Goal: Task Accomplishment & Management: Manage account settings

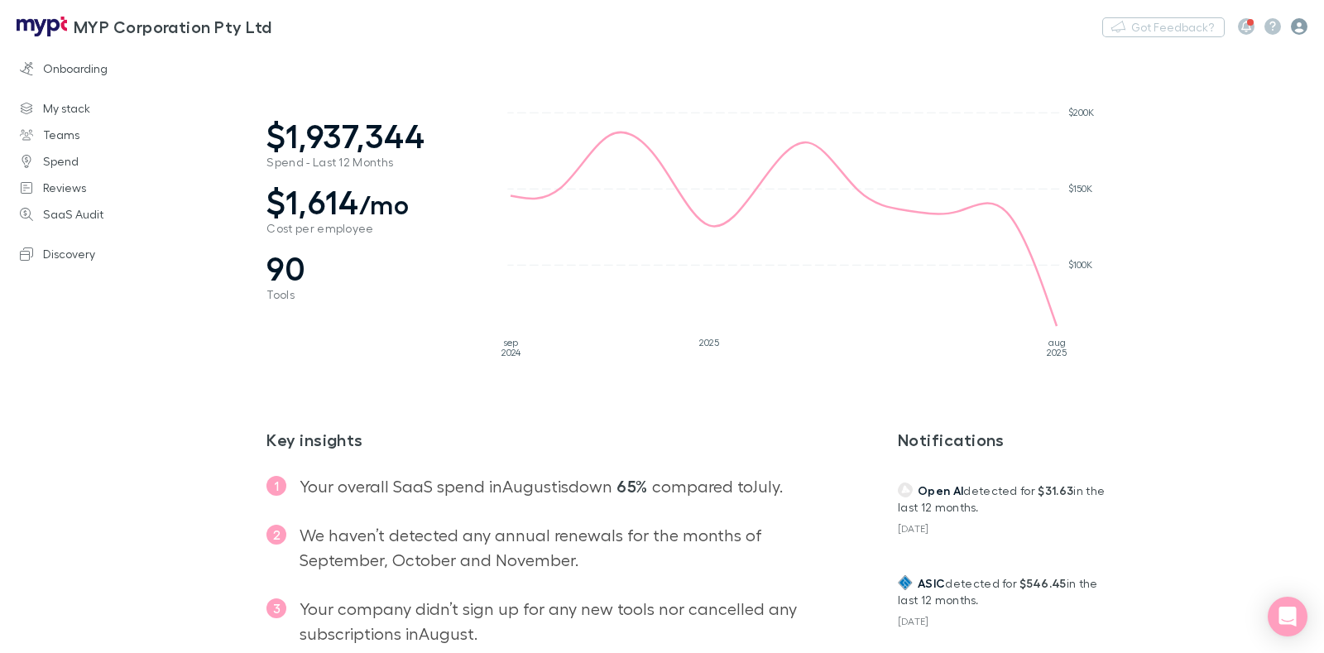
click at [1302, 26] on icon "button" at bounding box center [1299, 26] width 17 height 17
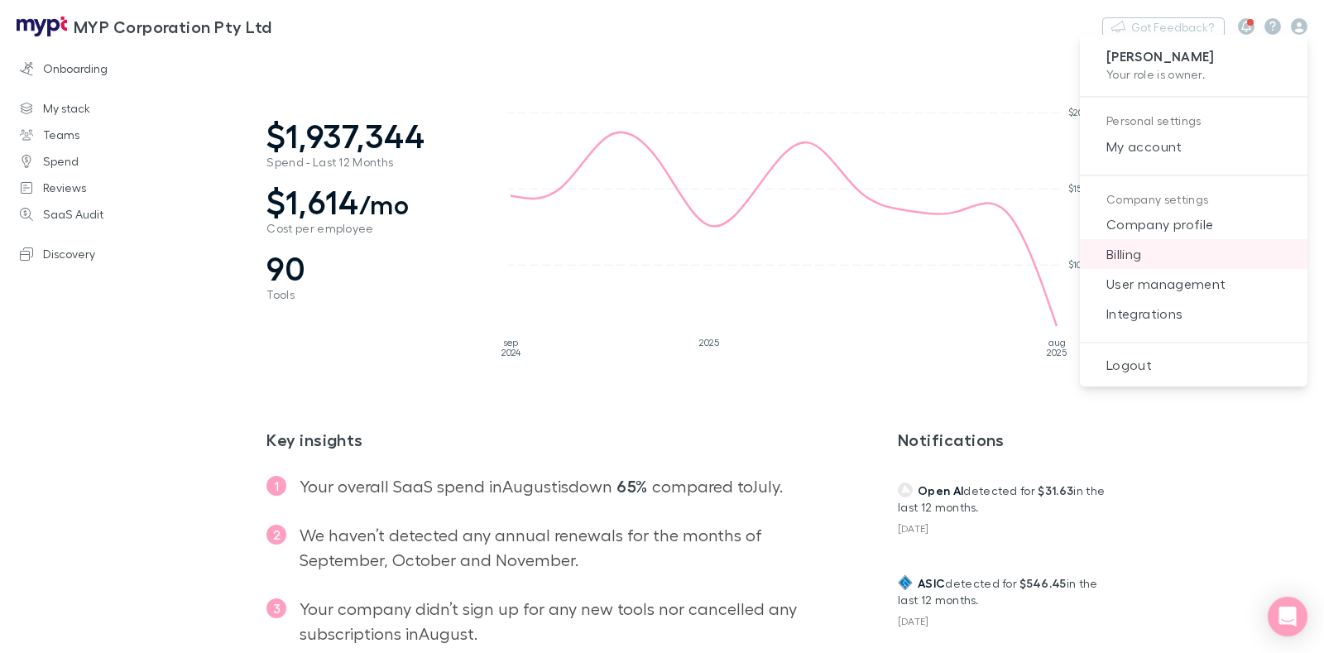
click at [1163, 252] on span "Billing" at bounding box center [1193, 254] width 201 height 20
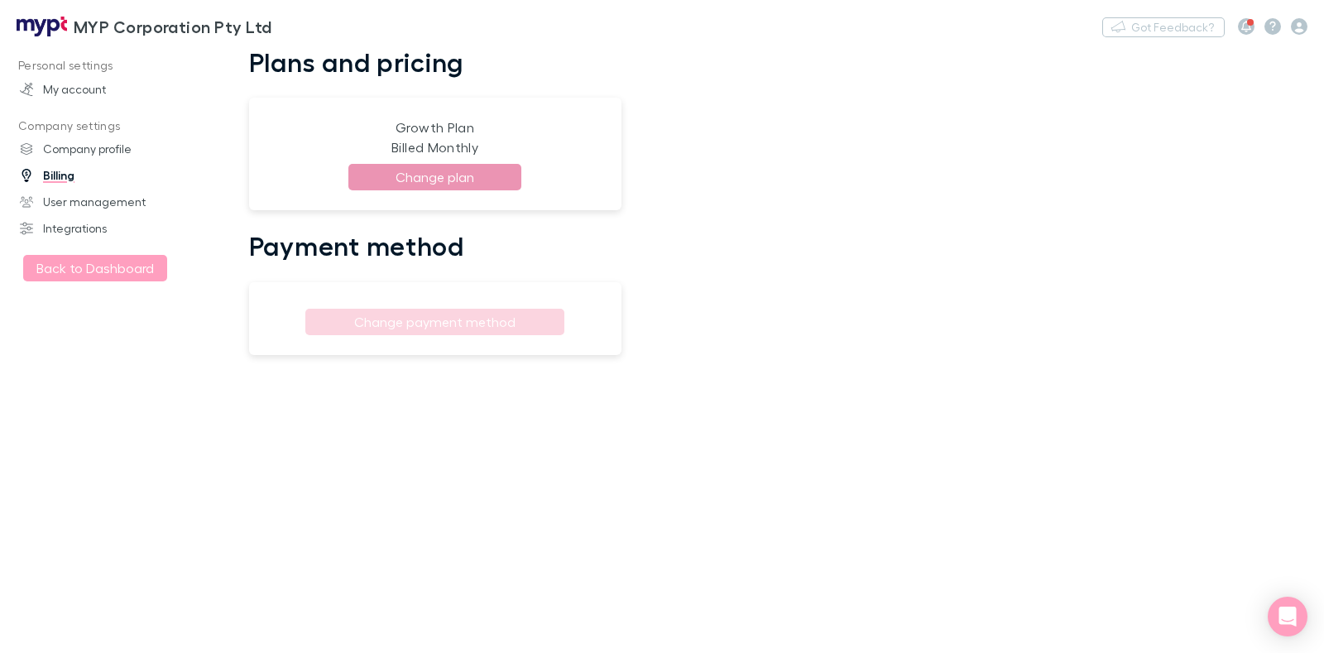
click at [467, 180] on button "Change plan" at bounding box center [434, 177] width 173 height 26
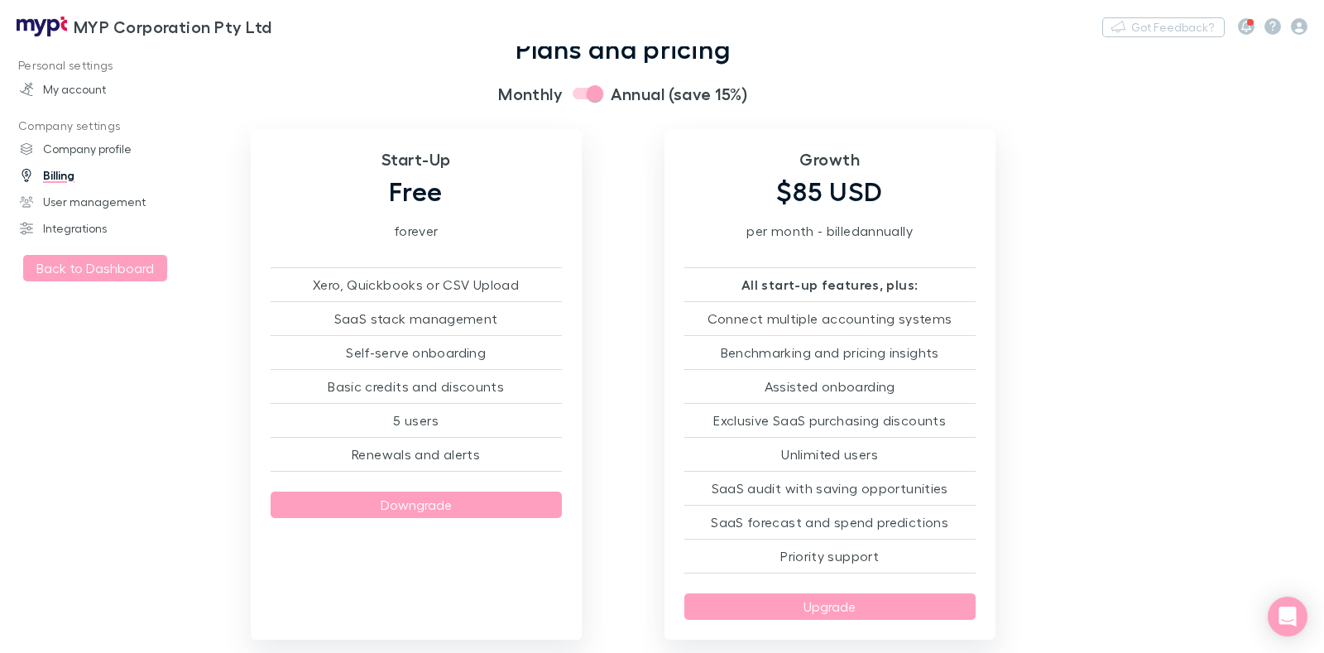
scroll to position [17, 0]
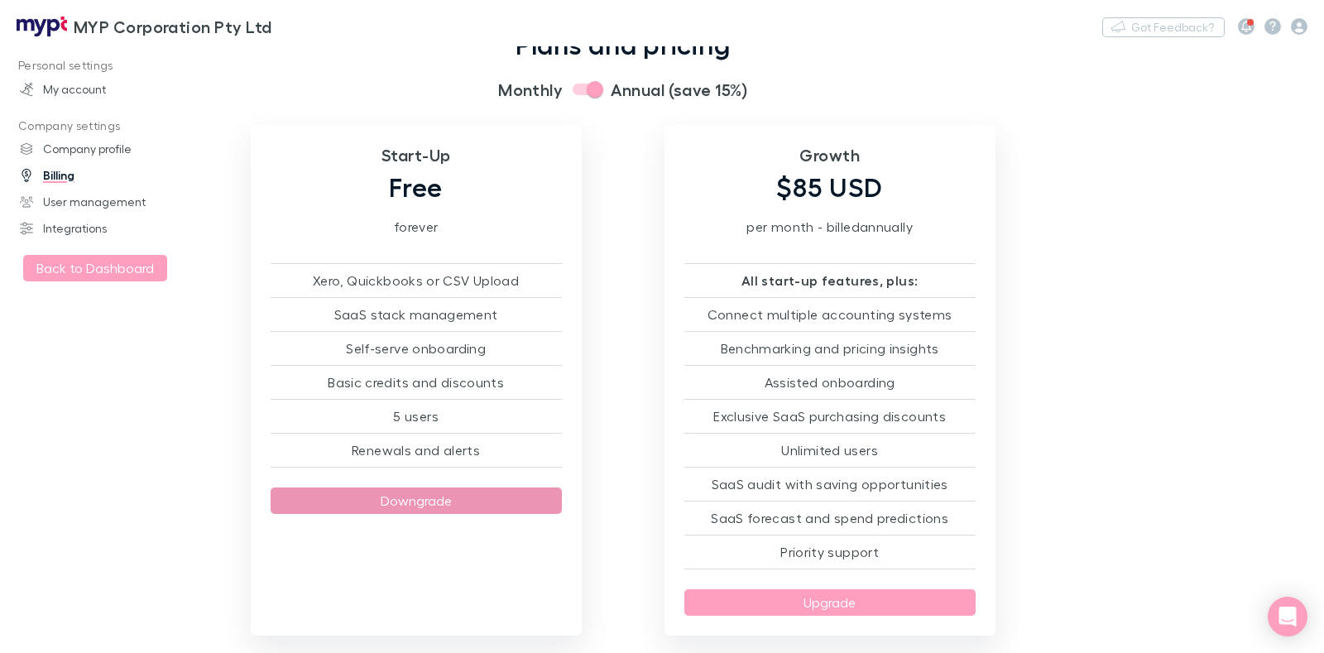
click at [438, 506] on button "Downgrade" at bounding box center [416, 500] width 291 height 26
